Goal: Check status: Check status

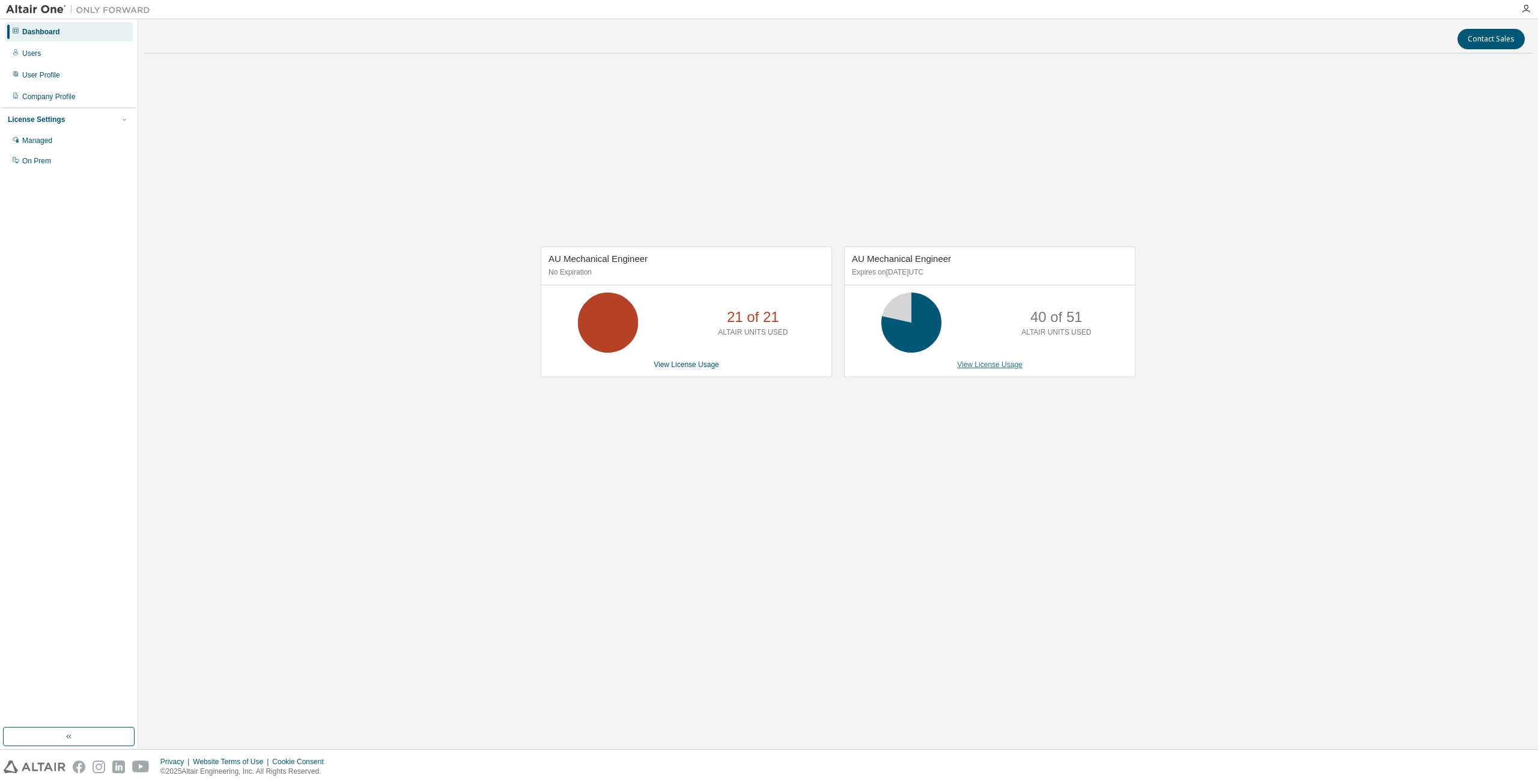
click at [963, 363] on link "View License Usage" at bounding box center [990, 364] width 66 height 8
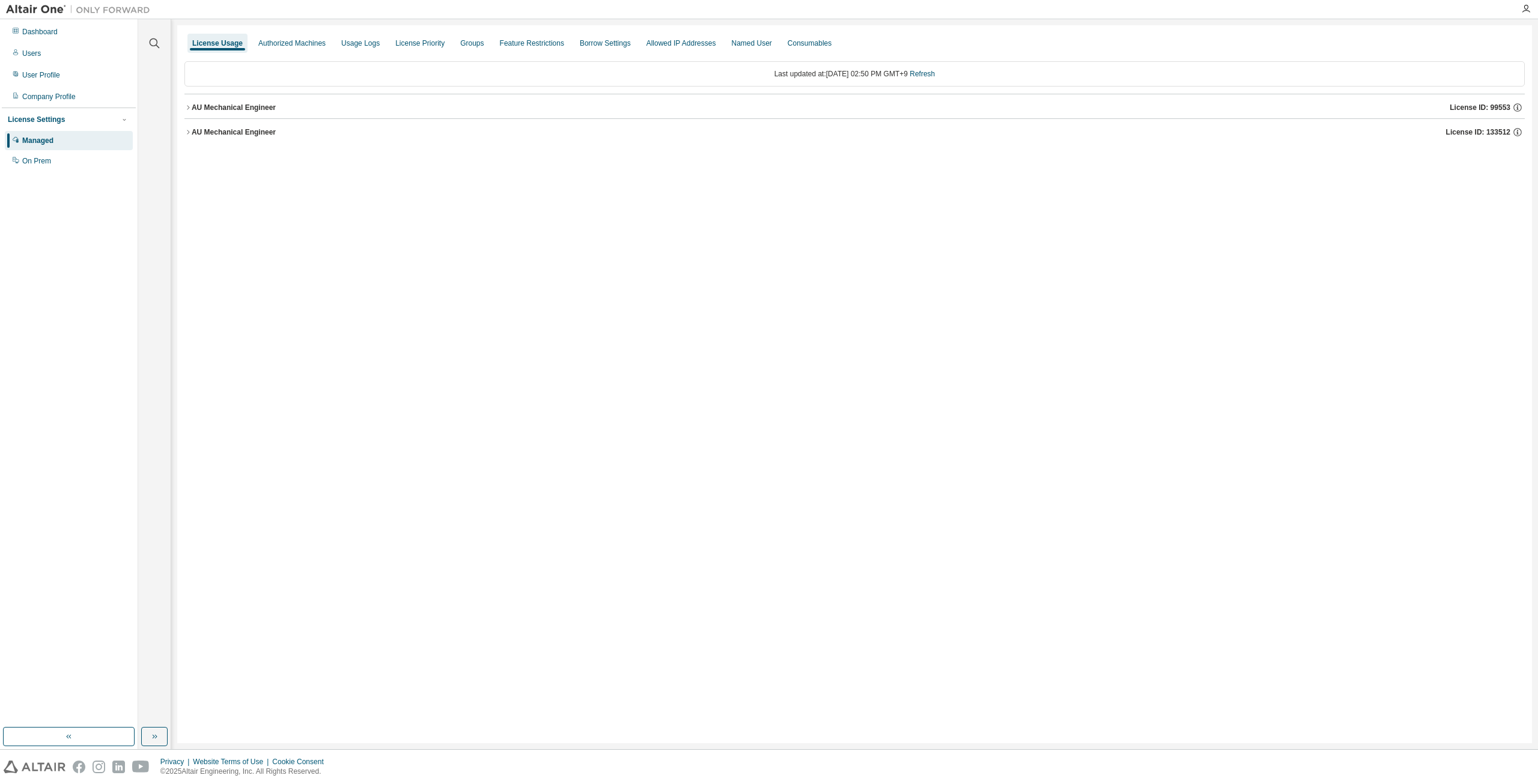
click at [209, 133] on div "AU Mechanical Engineer" at bounding box center [233, 132] width 84 height 9
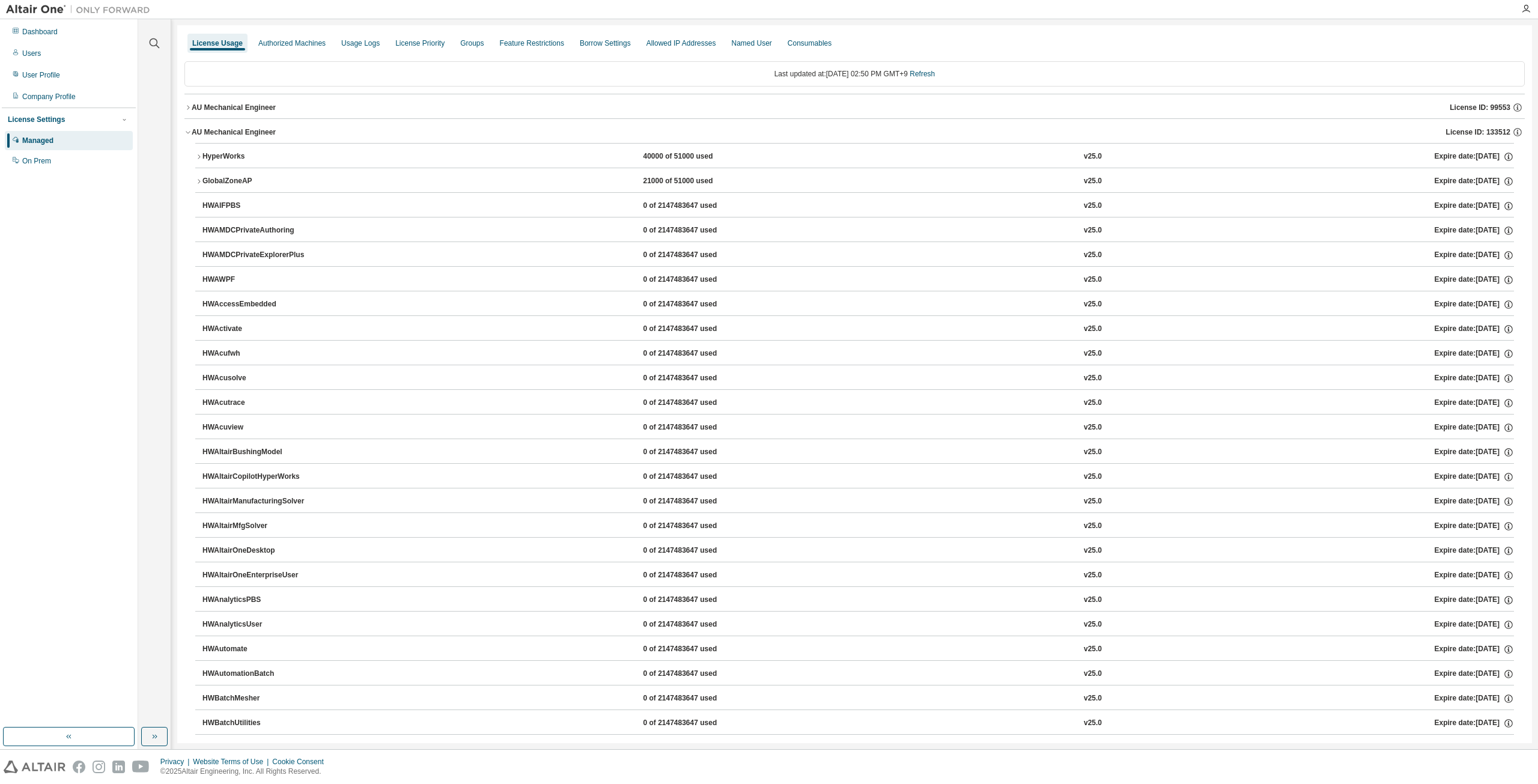
click at [643, 180] on div "21000 of 51000 used" at bounding box center [696, 181] width 108 height 11
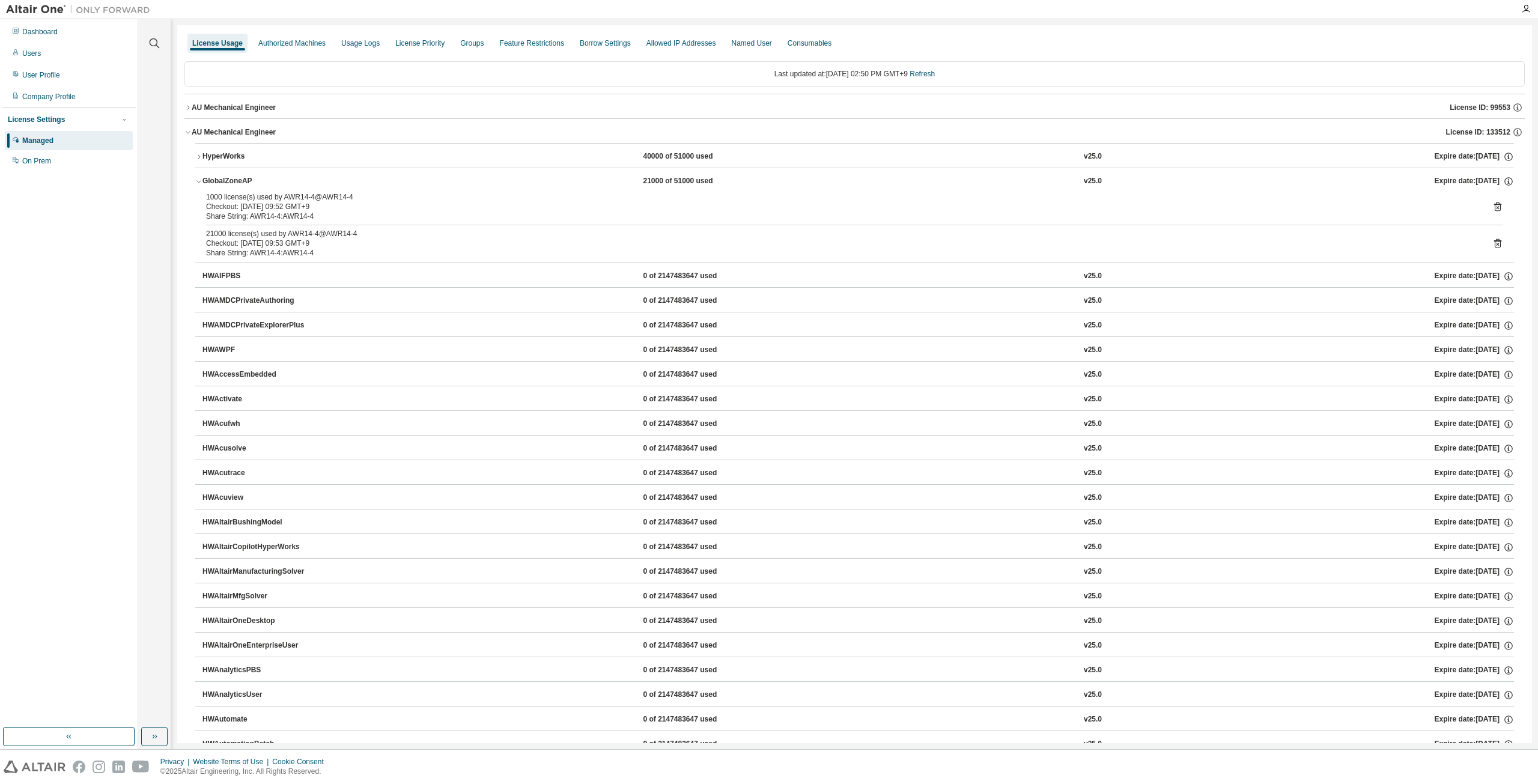
click at [650, 148] on button "HyperWorks 40000 of 51000 used v25.0 Expire date: 2038-01-01" at bounding box center [854, 157] width 1319 height 26
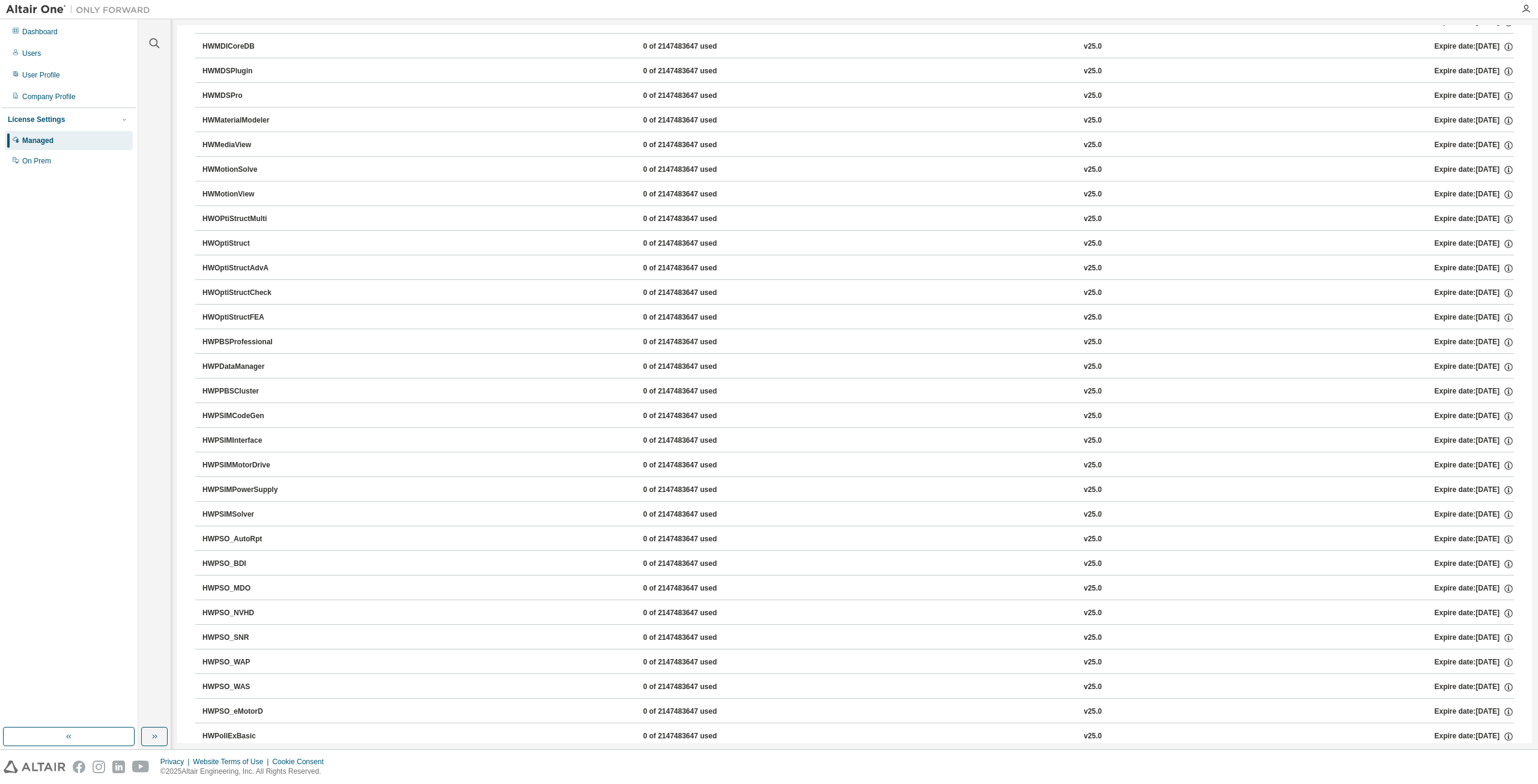
scroll to position [4024, 0]
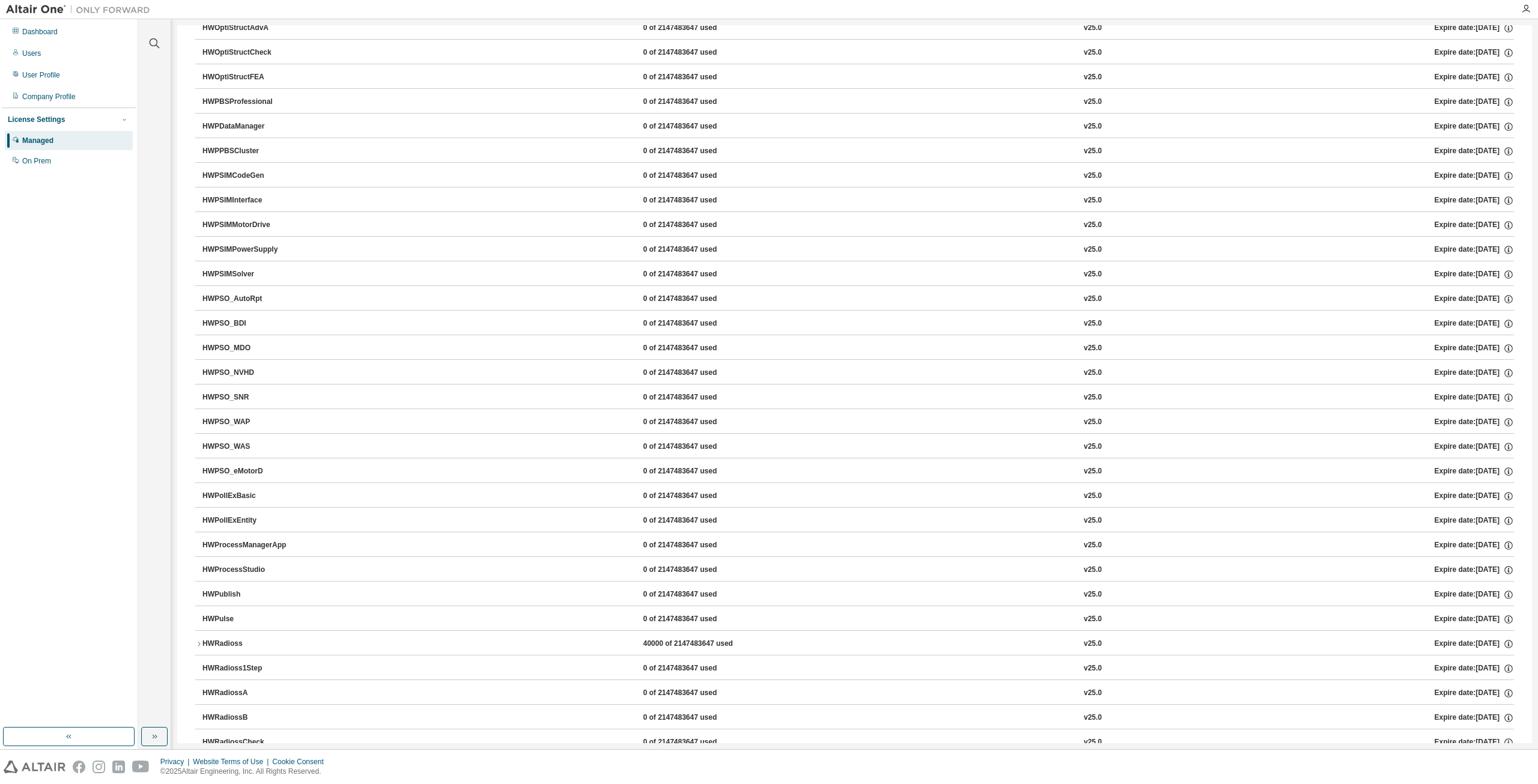
click at [697, 638] on div "40000 of 2147483647 used" at bounding box center [696, 643] width 108 height 11
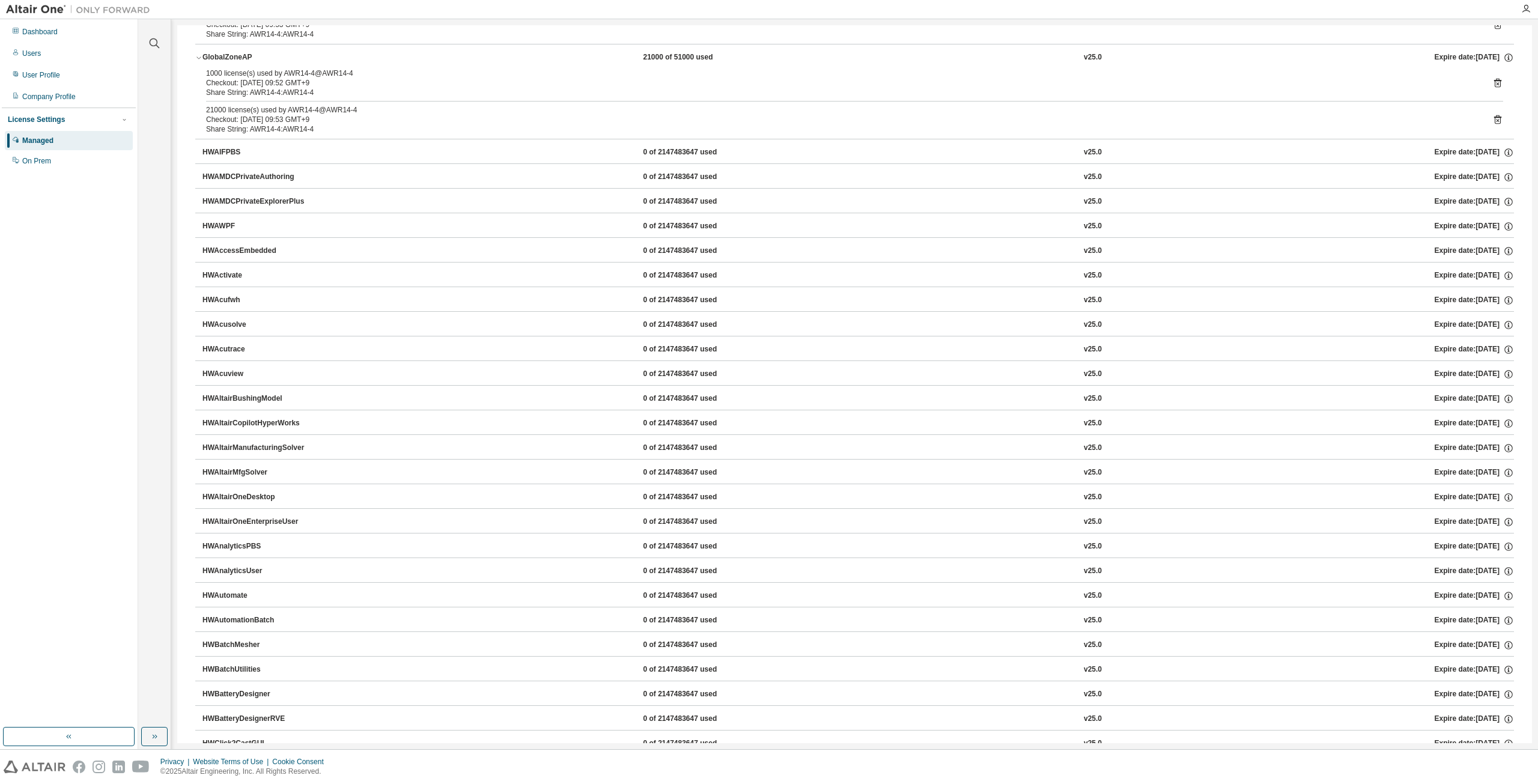
scroll to position [0, 0]
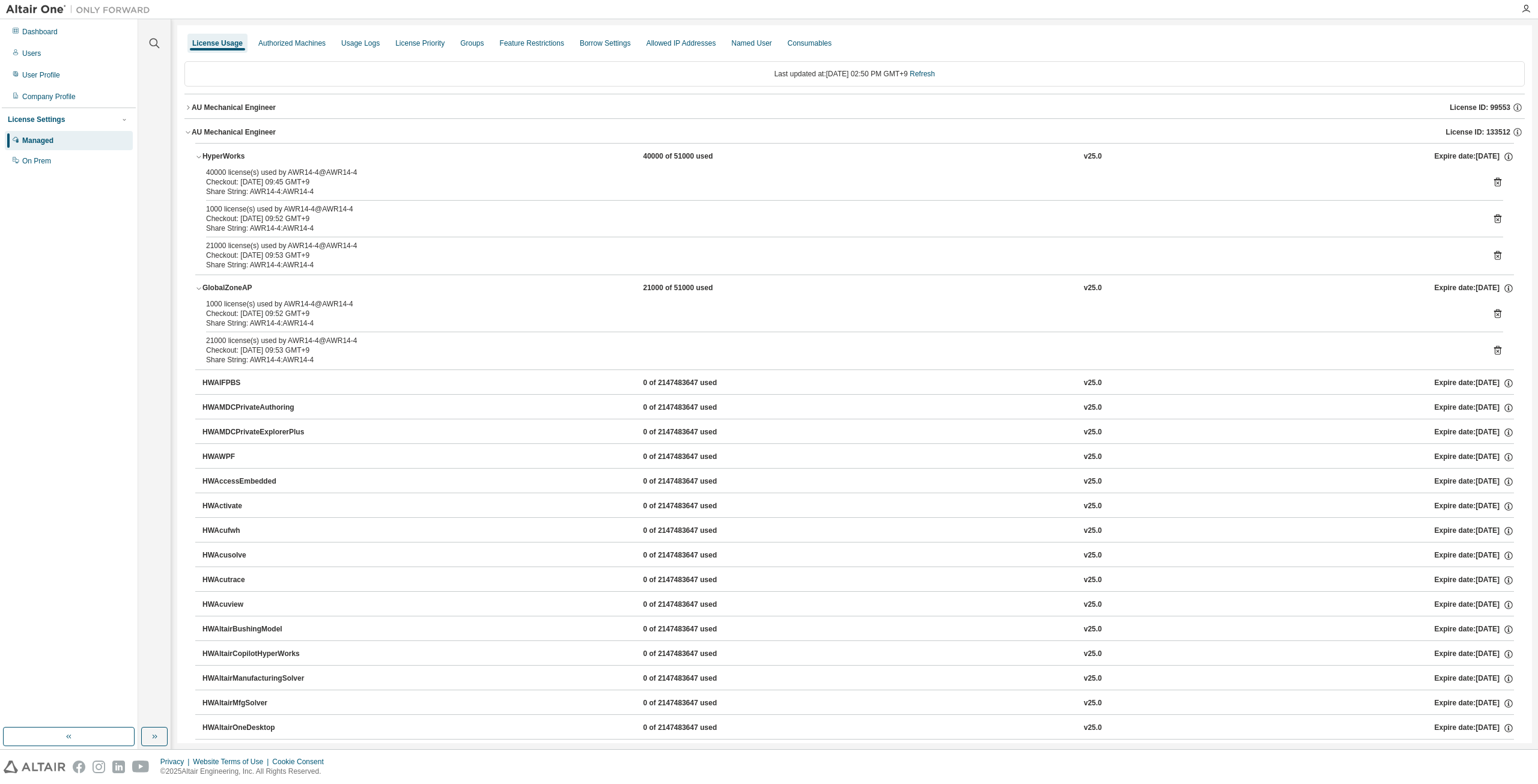
drag, startPoint x: 224, startPoint y: 44, endPoint x: 213, endPoint y: 45, distance: 11.0
click at [224, 44] on div "License Usage" at bounding box center [217, 43] width 51 height 9
click at [82, 146] on div "Managed" at bounding box center [69, 140] width 128 height 19
click at [46, 14] on img at bounding box center [81, 9] width 150 height 12
click at [47, 11] on img at bounding box center [81, 9] width 150 height 12
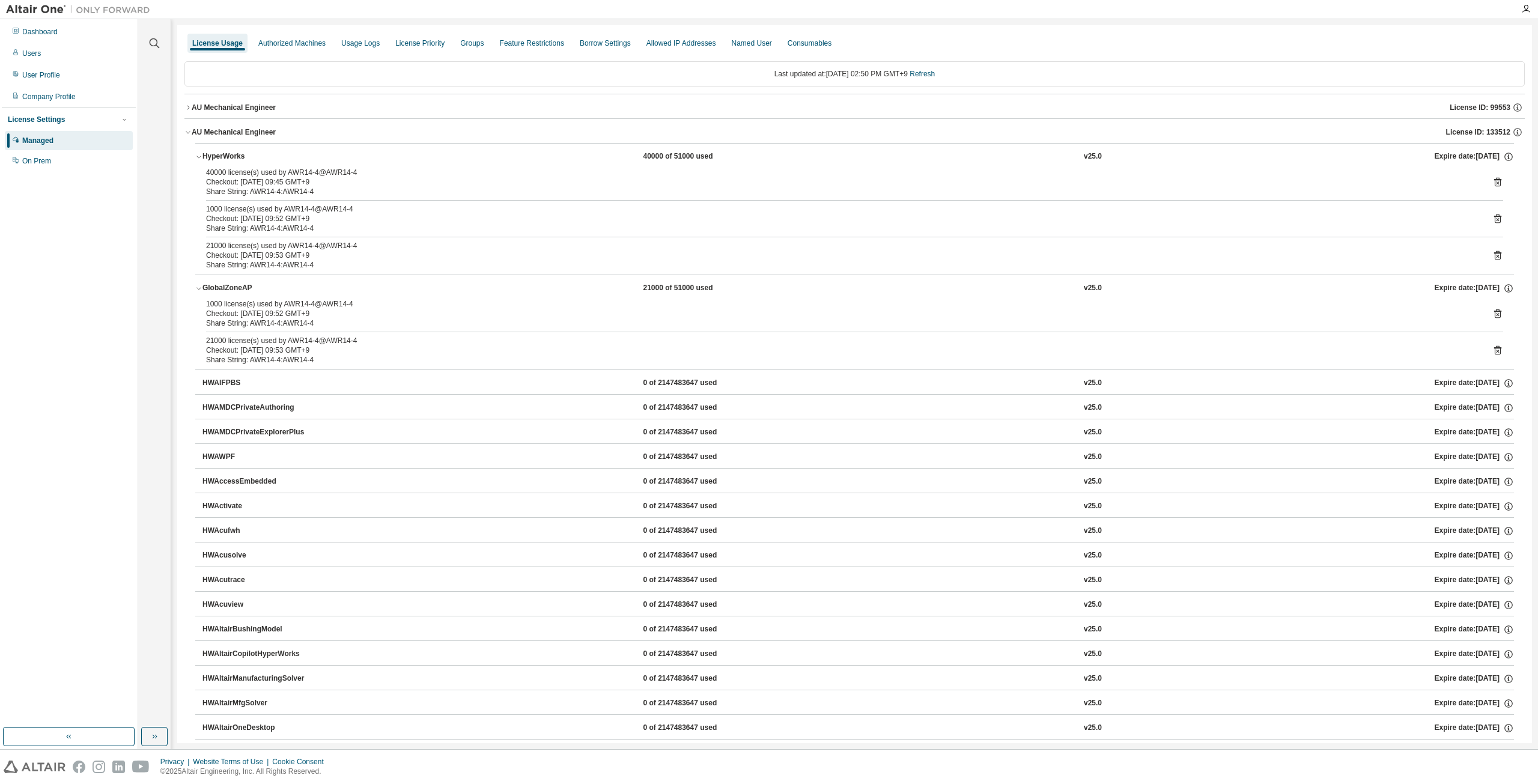
click at [54, 144] on div "Managed" at bounding box center [69, 140] width 128 height 19
